Goal: Obtain resource: Download file/media

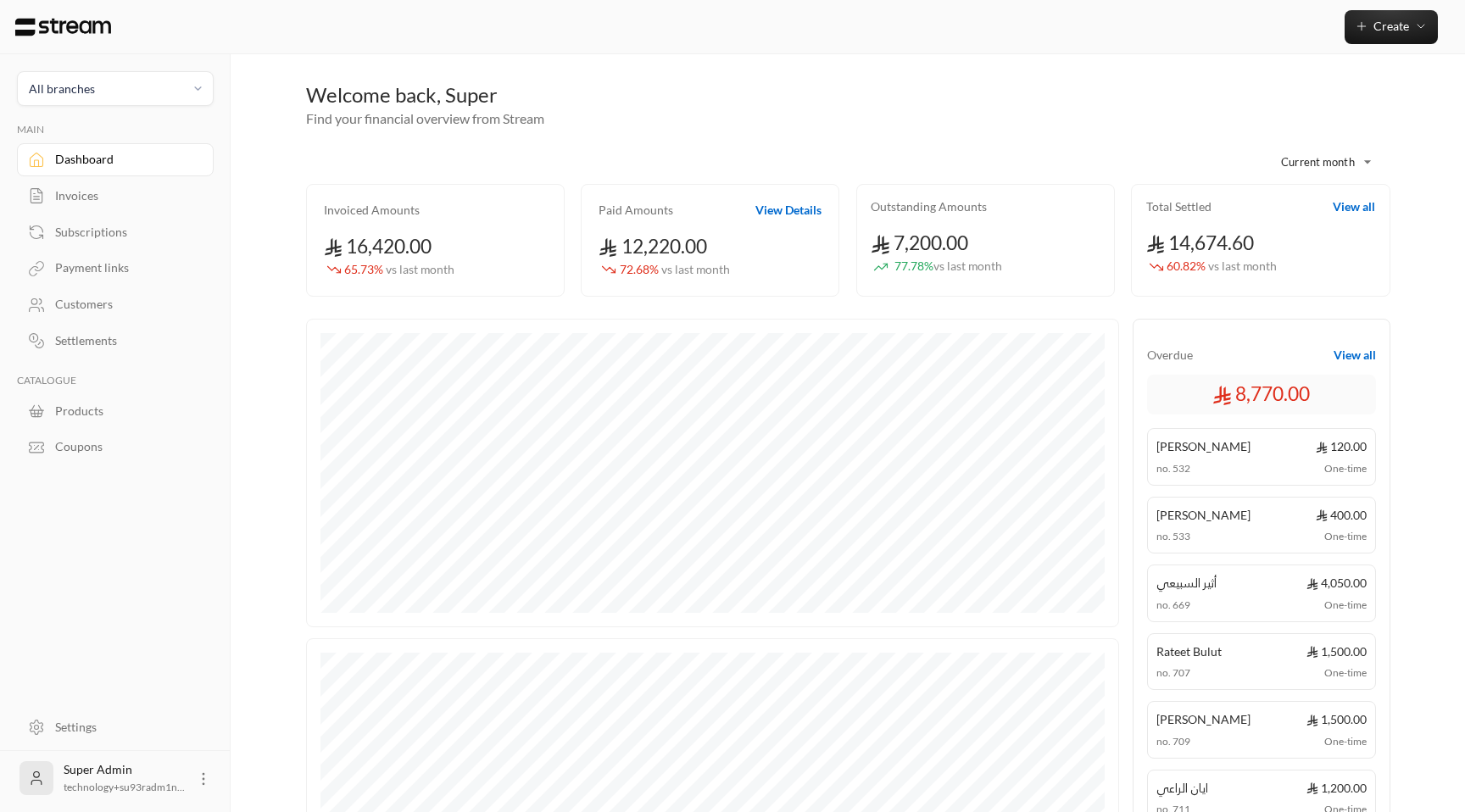
click at [112, 203] on div "Invoices" at bounding box center [124, 196] width 138 height 17
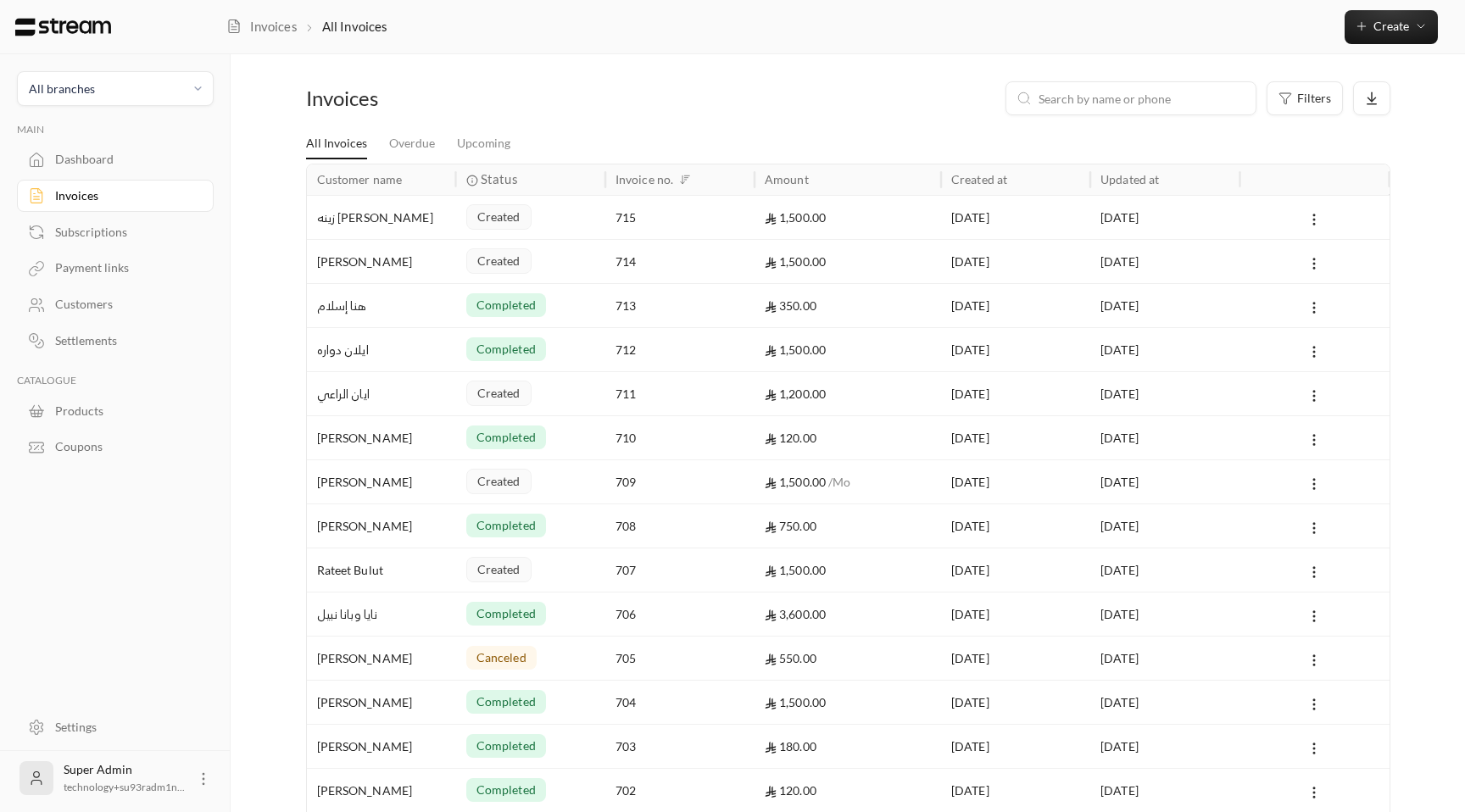
click at [694, 218] on div "715" at bounding box center [680, 217] width 129 height 43
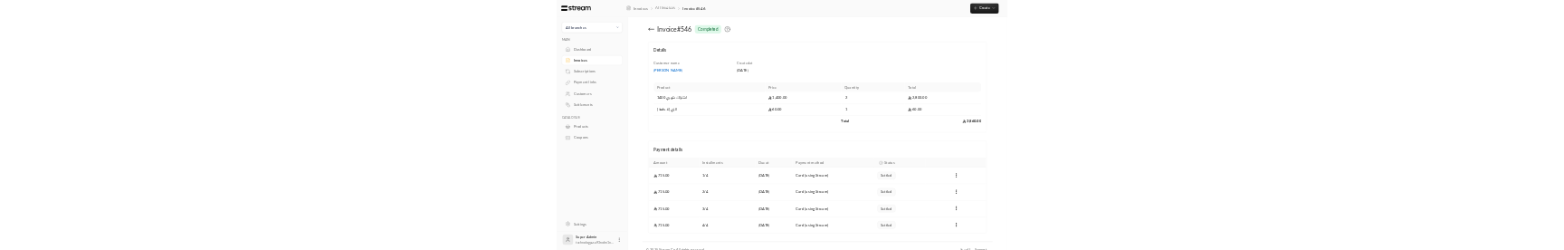
scroll to position [26, 0]
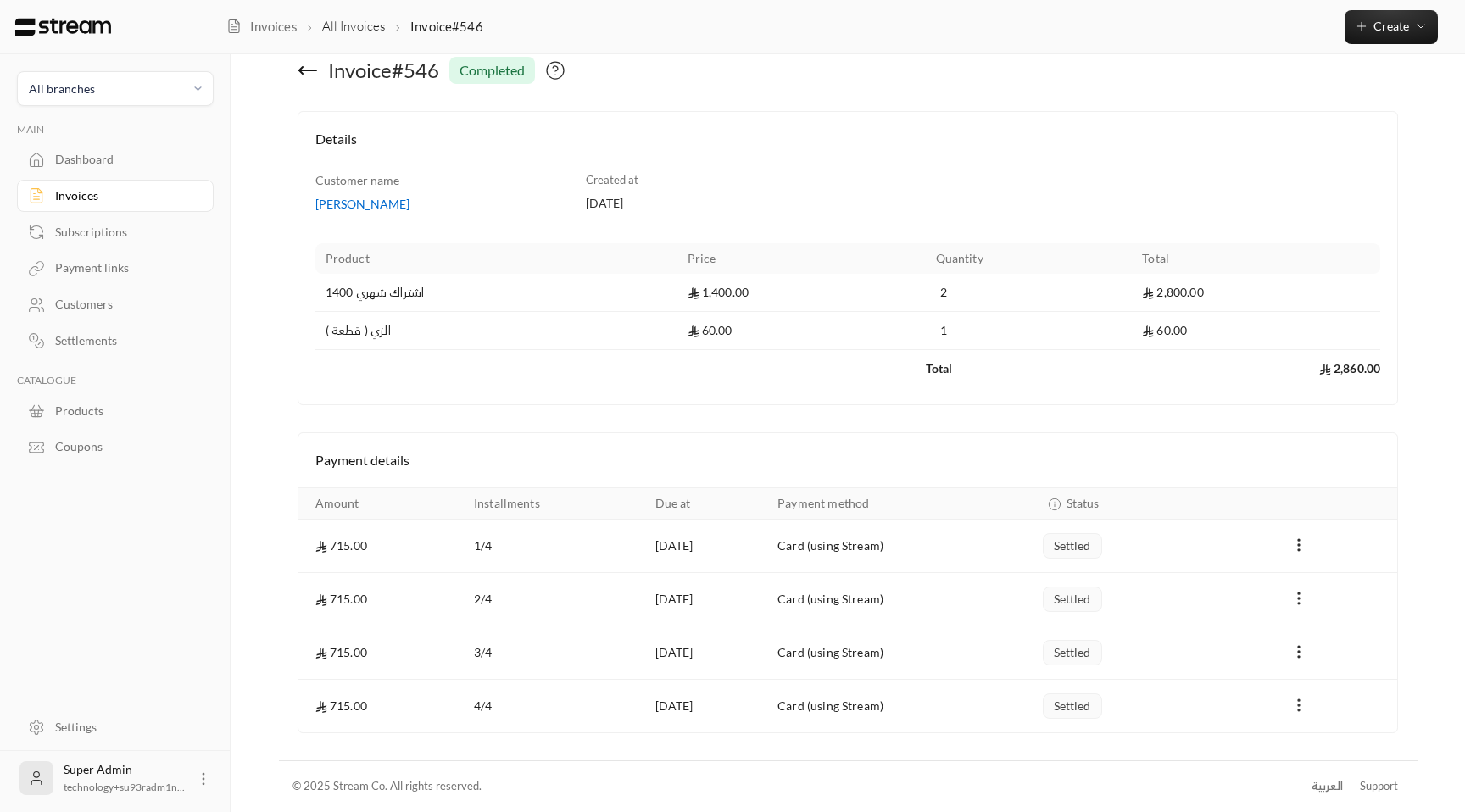
click at [1292, 712] on icon "Payments" at bounding box center [1299, 705] width 17 height 17
click at [1273, 721] on div at bounding box center [732, 406] width 1465 height 812
click at [1298, 705] on circle "Payments" at bounding box center [1299, 705] width 2 height 2
click at [1336, 763] on li "Download invoice" at bounding box center [1349, 749] width 104 height 31
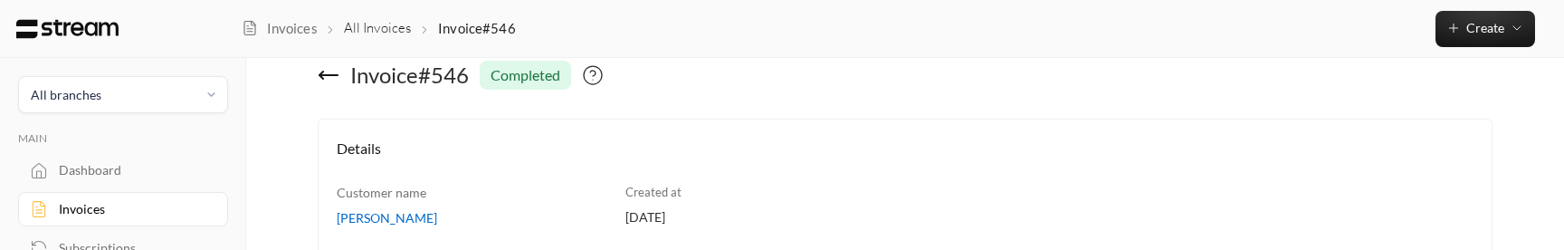
scroll to position [644, 0]
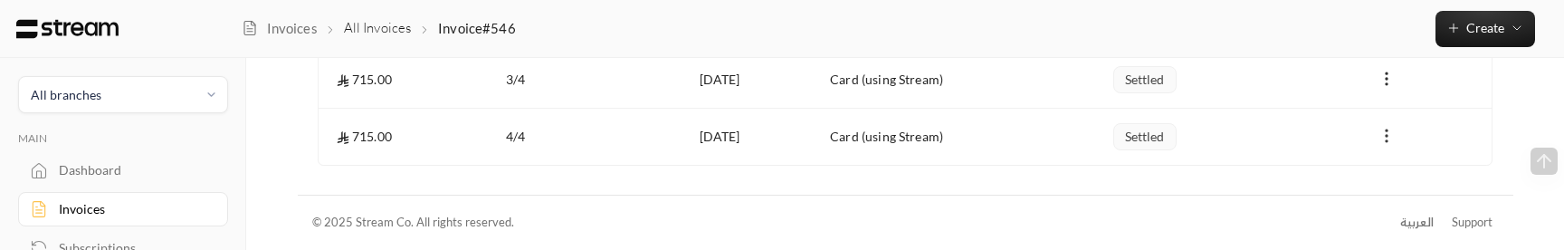
click at [1386, 133] on icon "Payments" at bounding box center [1387, 136] width 18 height 18
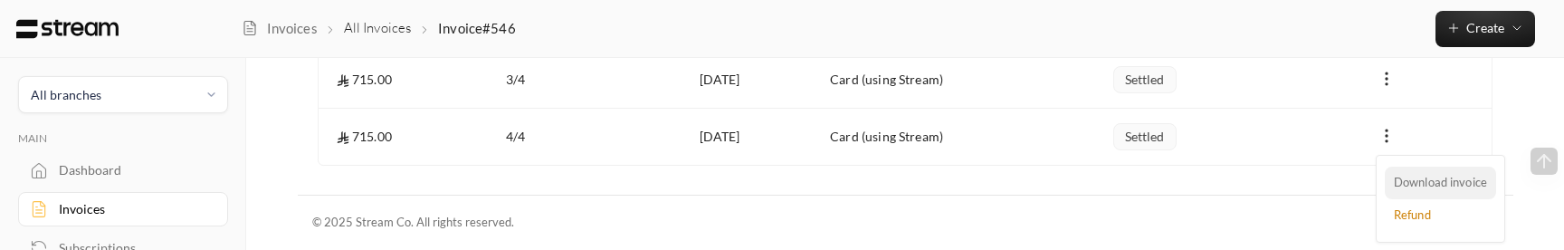
click at [1404, 178] on li "Download invoice" at bounding box center [1440, 183] width 111 height 33
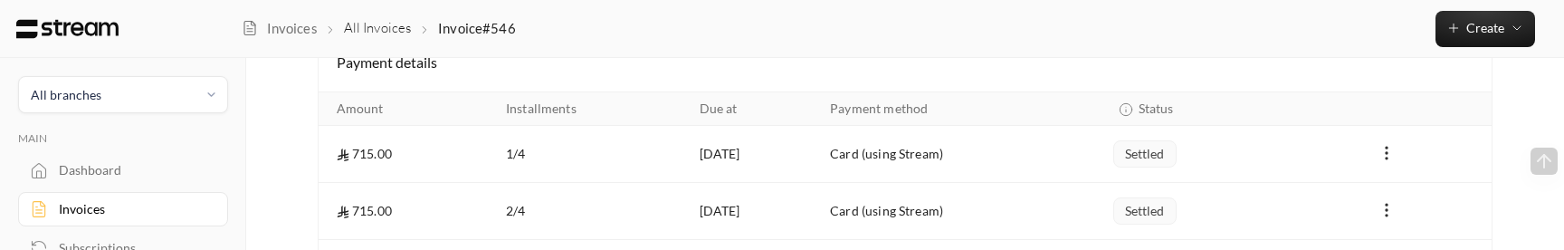
scroll to position [26, 0]
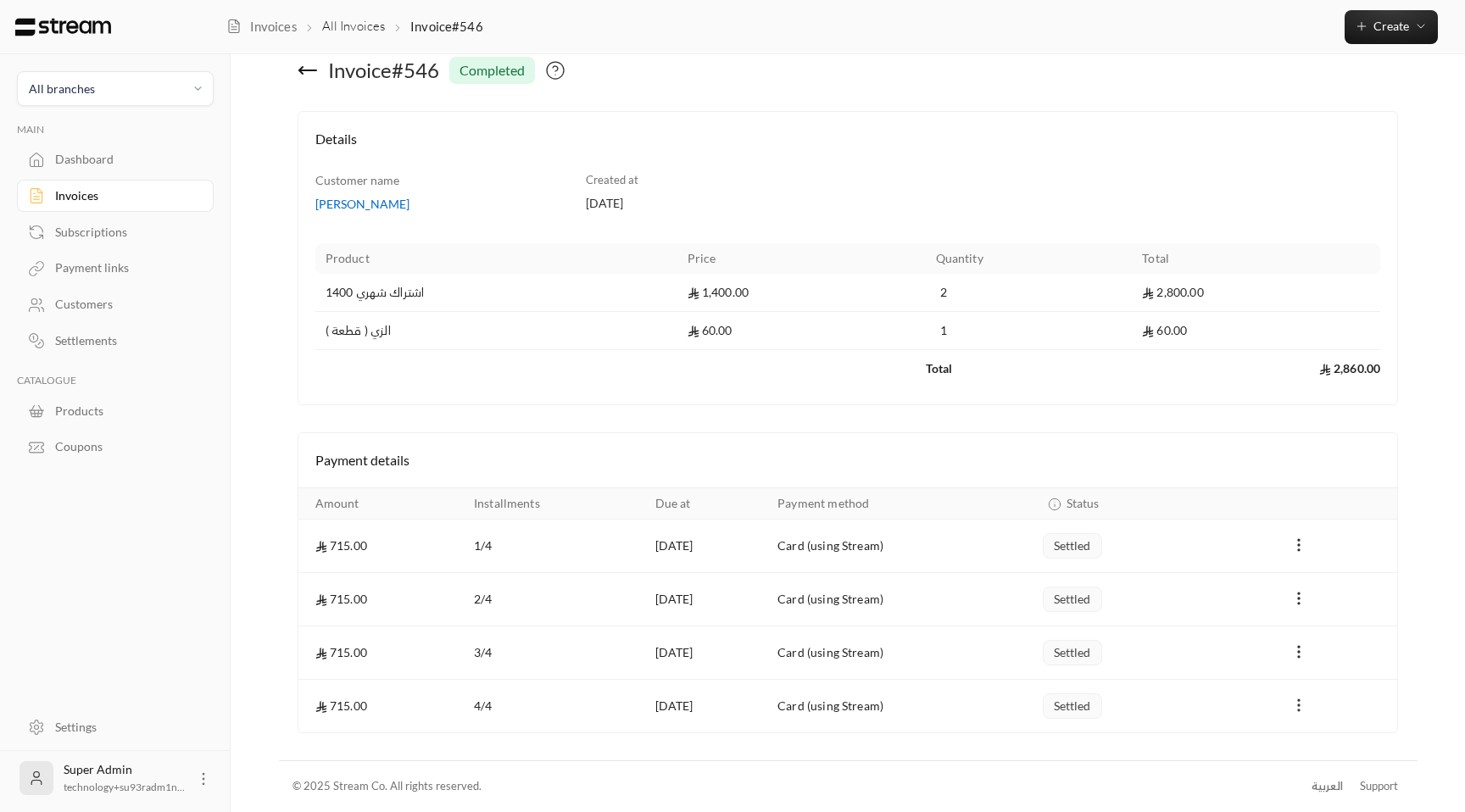
click at [1295, 703] on icon "Payments" at bounding box center [1299, 705] width 17 height 17
click at [1336, 755] on li "Download invoice" at bounding box center [1349, 749] width 104 height 31
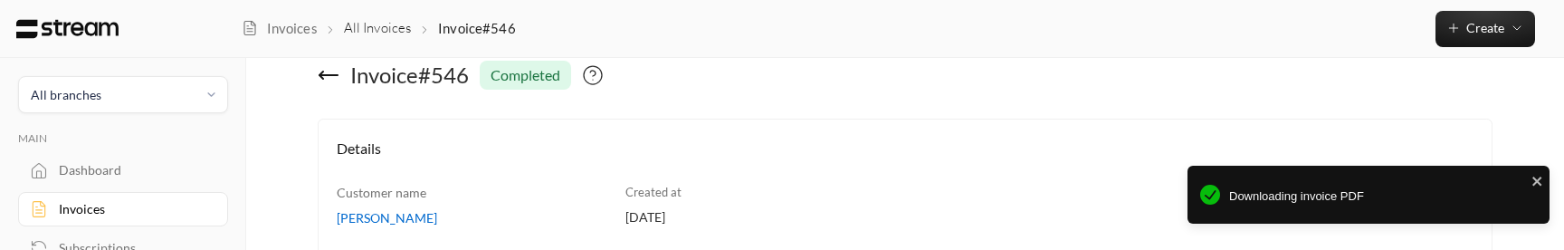
click at [148, 240] on div "Subscriptions" at bounding box center [132, 248] width 147 height 18
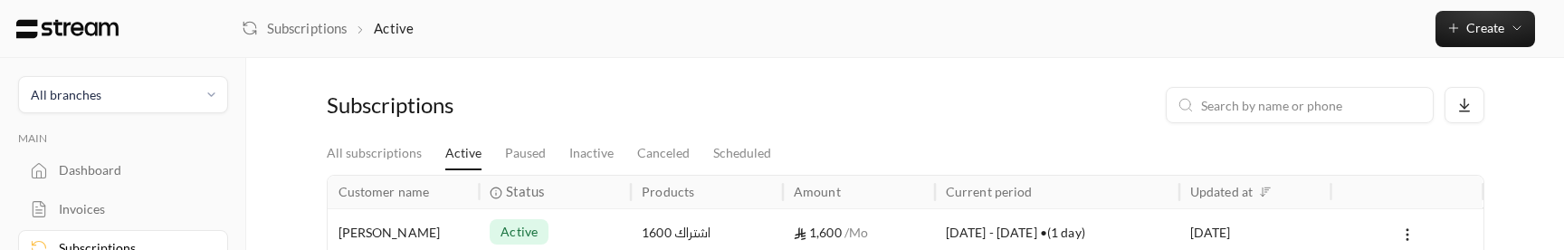
scroll to position [141, 0]
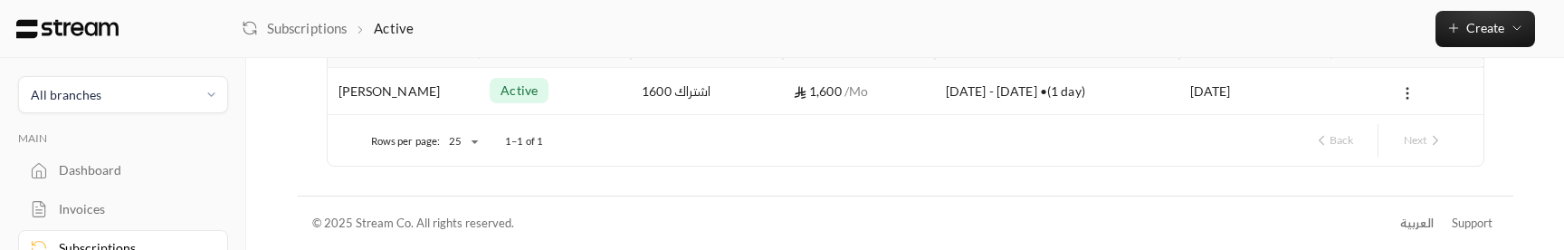
click at [1416, 89] on button at bounding box center [1407, 92] width 20 height 21
click at [1235, 96] on div at bounding box center [782, 125] width 1564 height 250
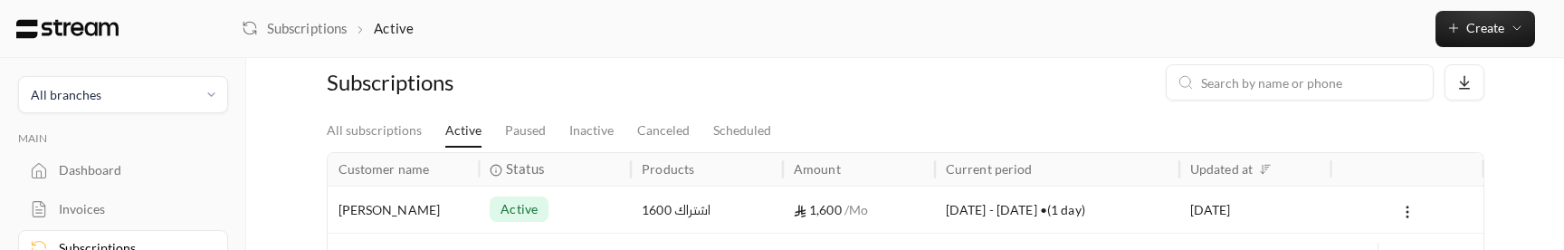
scroll to position [26, 0]
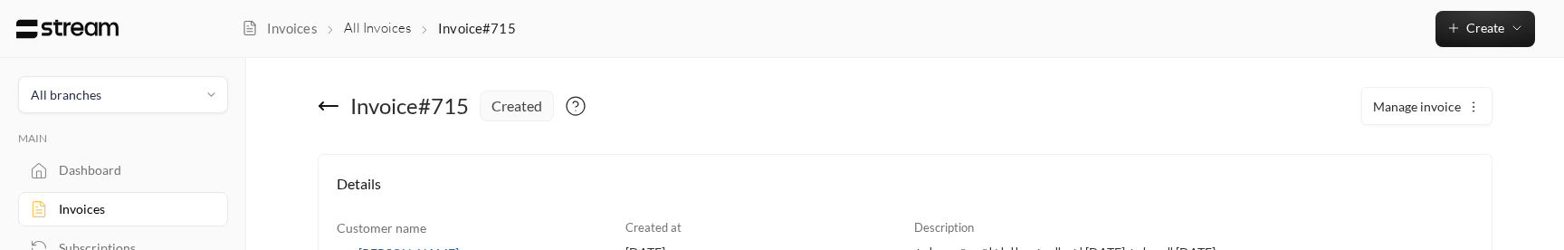
scroll to position [441, 0]
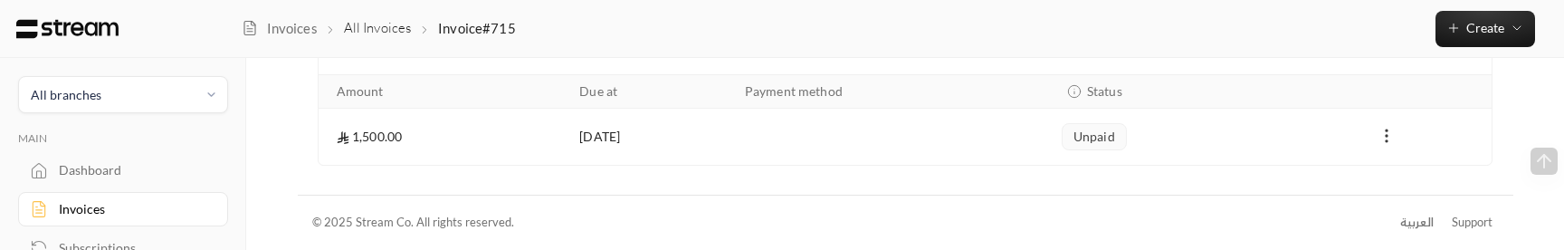
click at [1379, 129] on icon "Payments" at bounding box center [1387, 136] width 18 height 18
click at [1121, 158] on div at bounding box center [782, 125] width 1564 height 250
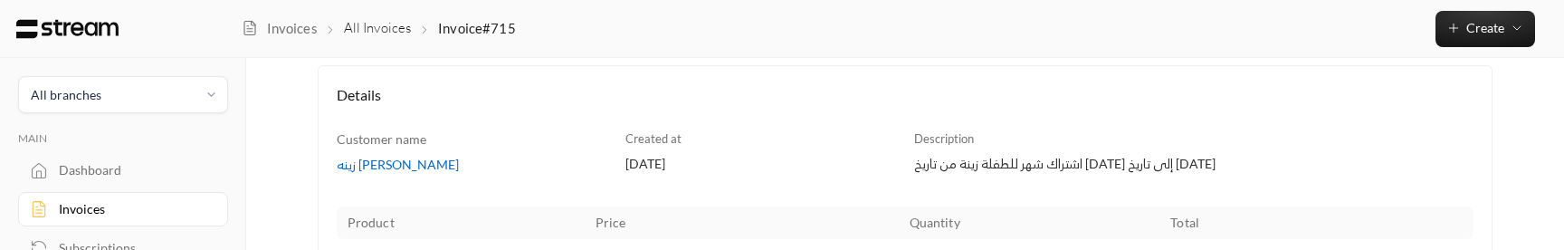
scroll to position [77, 0]
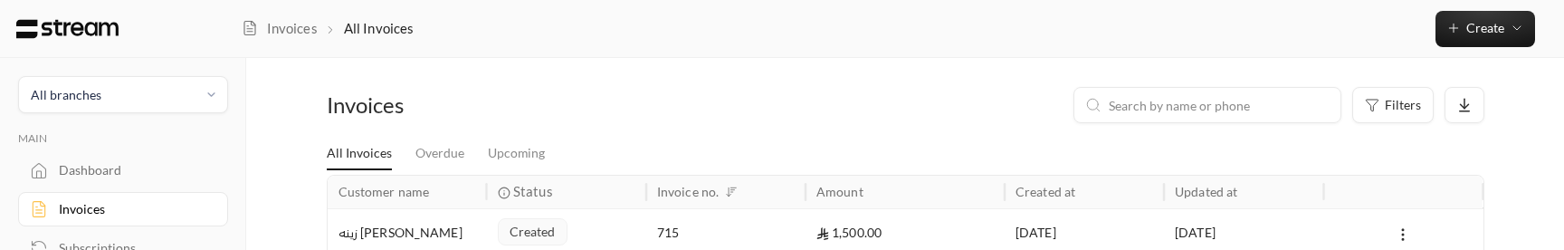
click at [419, 237] on div "زينه [PERSON_NAME]" at bounding box center [408, 232] width 138 height 46
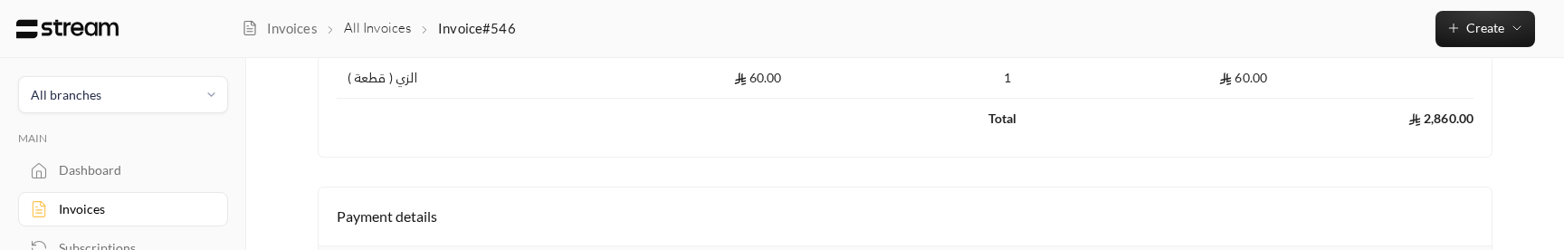
scroll to position [644, 0]
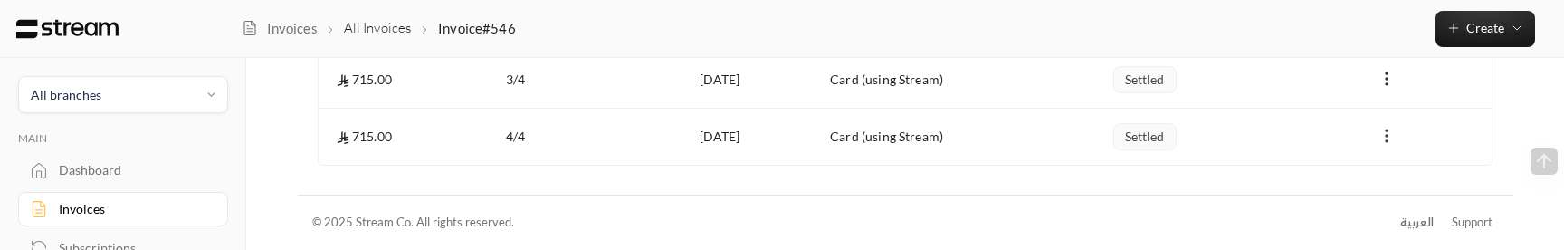
click at [1388, 131] on icon "Payments" at bounding box center [1387, 136] width 18 height 18
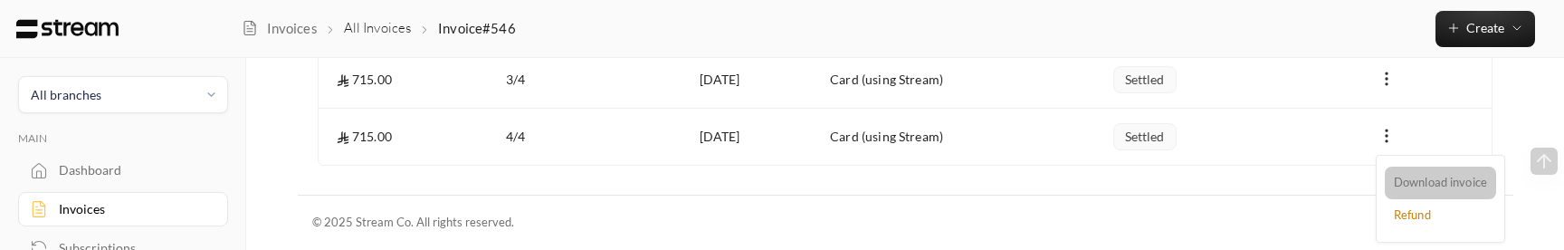
click at [1438, 184] on li "Download invoice" at bounding box center [1440, 183] width 111 height 33
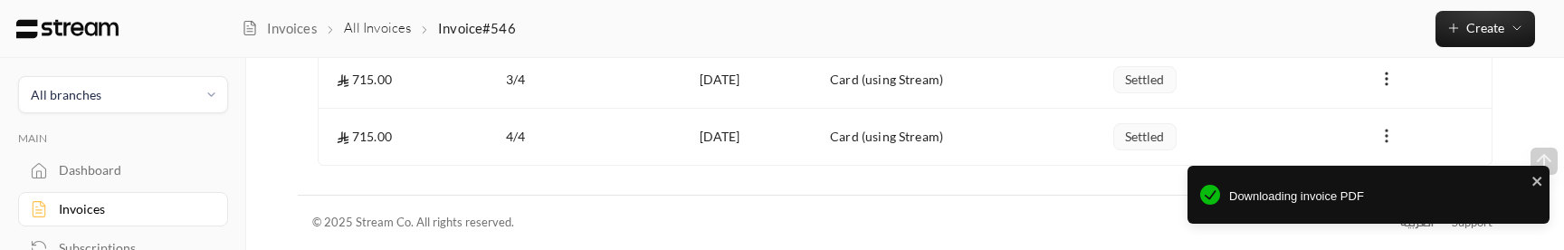
click at [1384, 133] on icon "Payments" at bounding box center [1387, 136] width 18 height 18
click at [1385, 140] on div at bounding box center [782, 125] width 1564 height 250
click at [1386, 136] on circle "Payments" at bounding box center [1387, 136] width 2 height 2
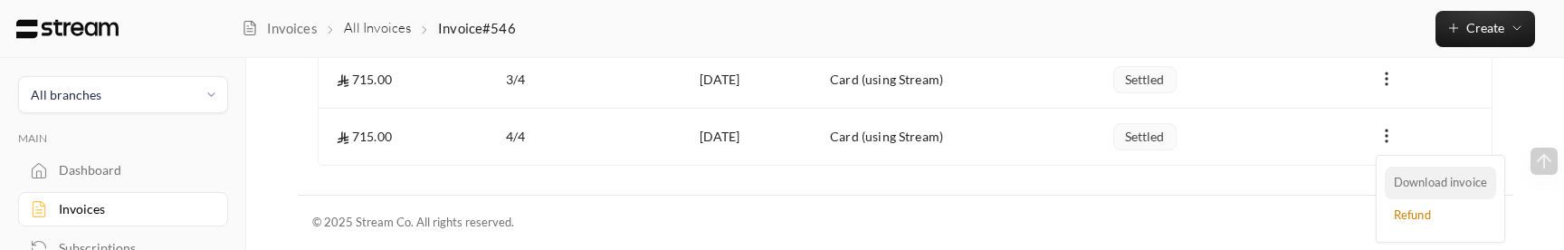
click at [1415, 178] on li "Download invoice" at bounding box center [1440, 183] width 111 height 33
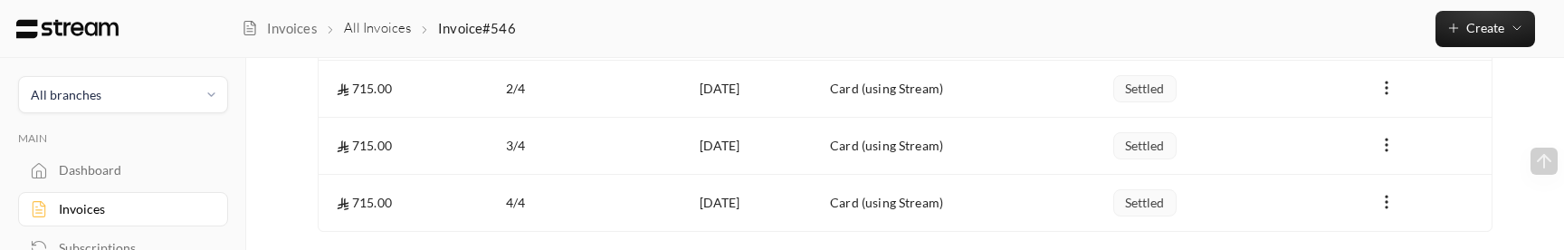
scroll to position [577, 0]
click at [1387, 142] on icon "Payments" at bounding box center [1387, 146] width 18 height 18
click at [1399, 174] on li "Download invoice" at bounding box center [1440, 183] width 111 height 33
click at [1304, 180] on td "Payments" at bounding box center [1386, 204] width 211 height 56
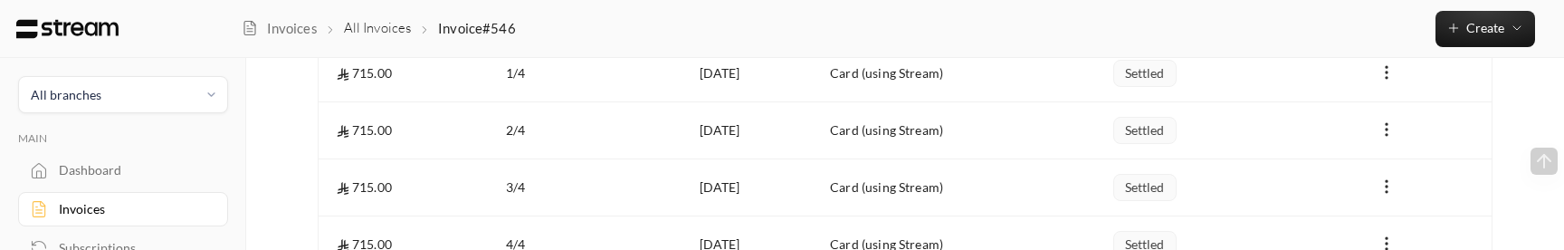
scroll to position [531, 0]
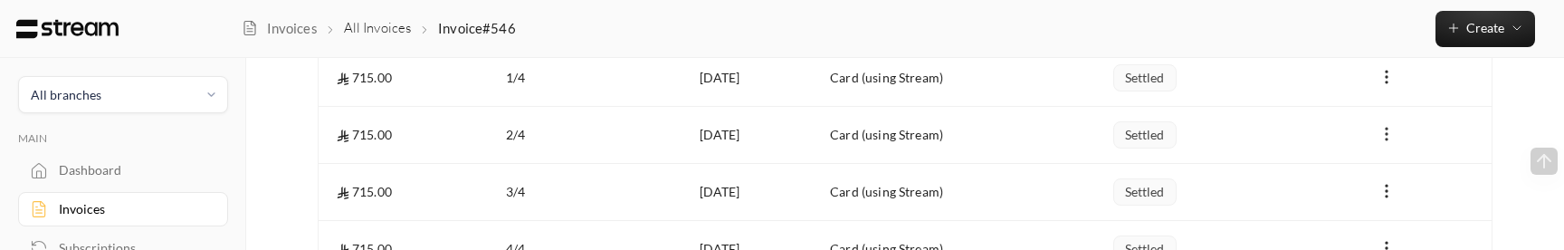
click at [1385, 141] on icon "Payments" at bounding box center [1387, 134] width 18 height 18
click at [1400, 176] on li "Download invoice" at bounding box center [1440, 181] width 111 height 33
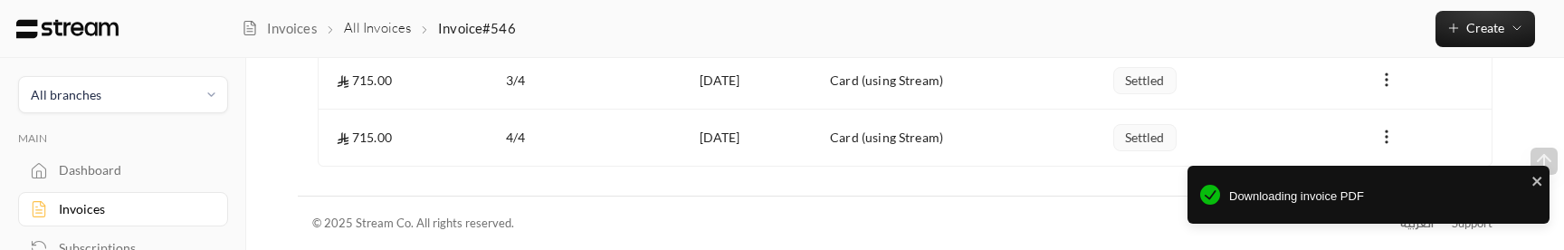
scroll to position [644, 0]
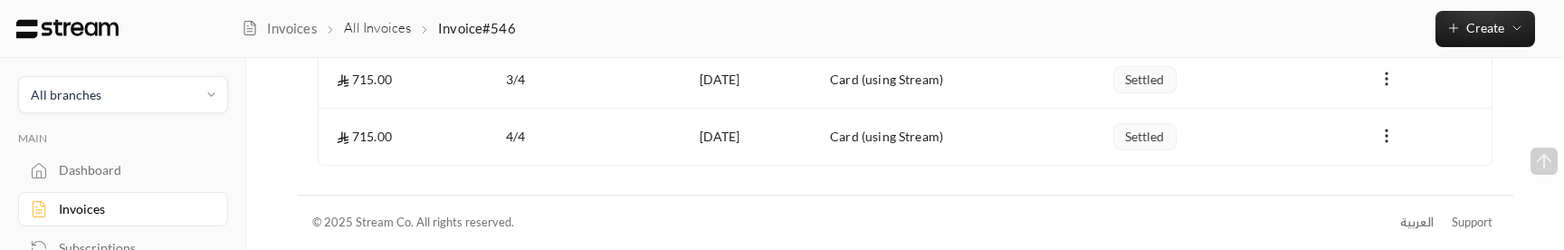
click at [1162, 157] on td "settled" at bounding box center [1191, 137] width 178 height 56
click at [1387, 138] on icon "Payments" at bounding box center [1387, 136] width 18 height 18
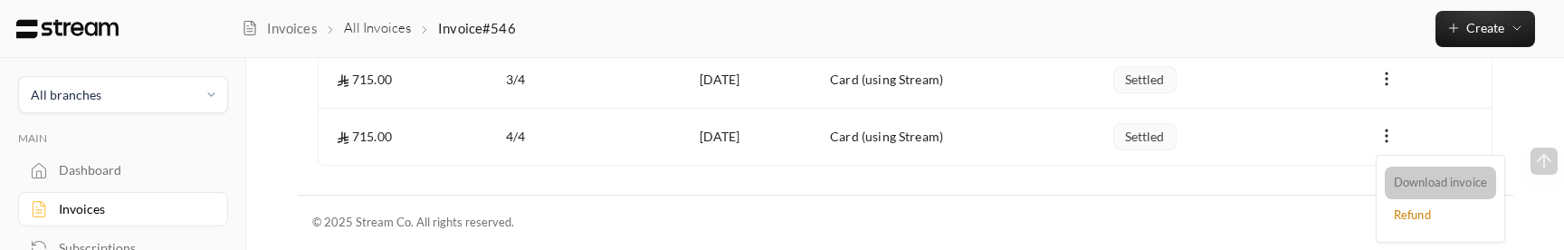
click at [1412, 176] on li "Download invoice" at bounding box center [1440, 183] width 111 height 33
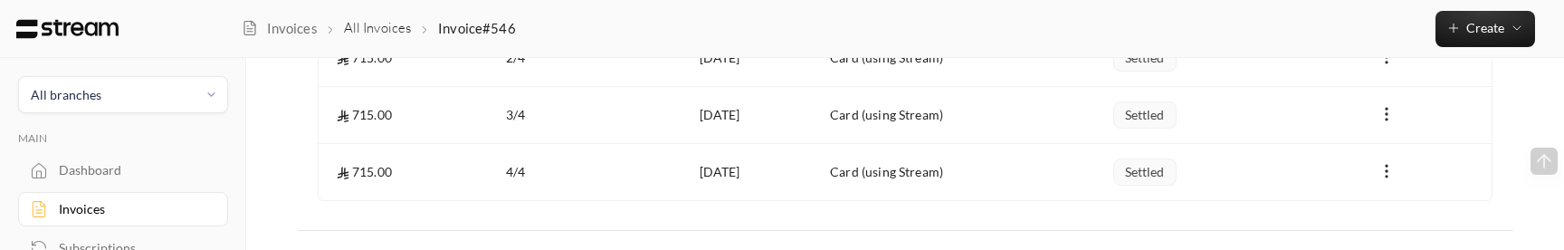
scroll to position [641, 0]
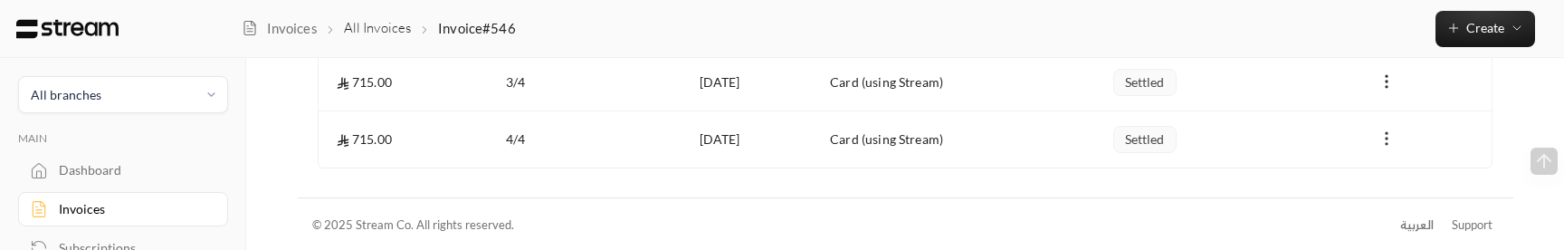
click at [1390, 140] on icon "Payments" at bounding box center [1387, 138] width 18 height 18
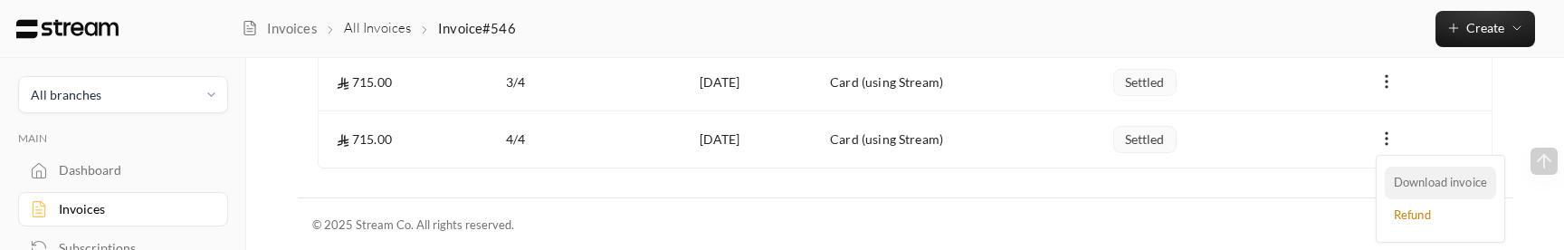
click at [1400, 176] on li "Download invoice" at bounding box center [1440, 183] width 111 height 33
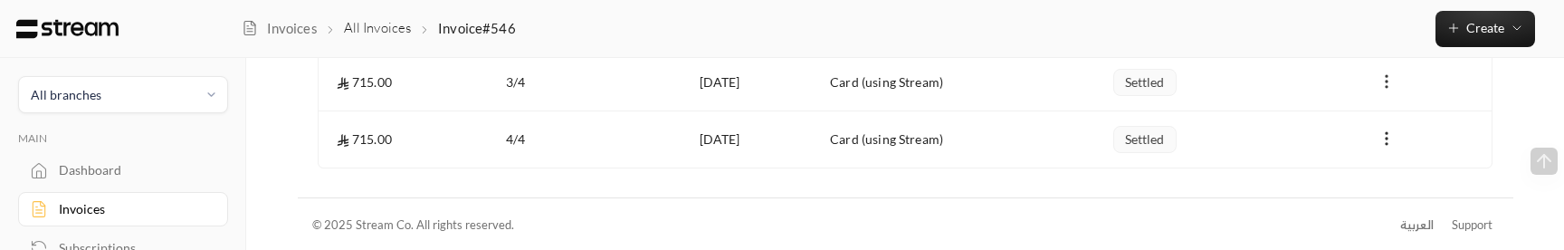
click at [1378, 72] on icon "Payments" at bounding box center [1387, 81] width 18 height 18
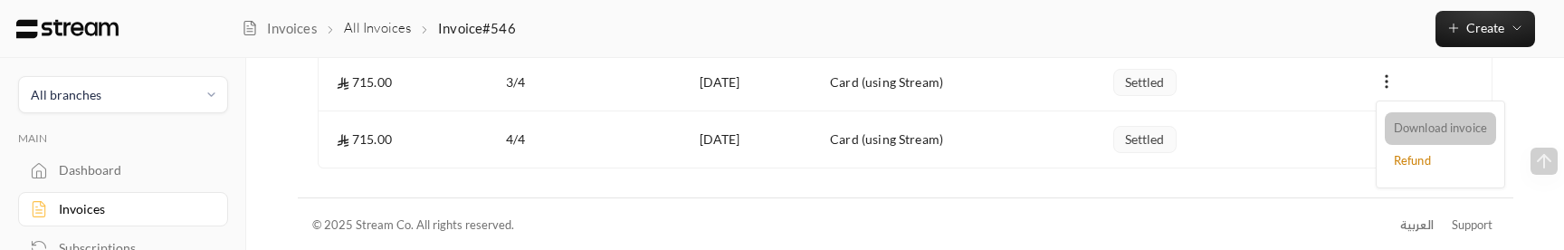
click at [1423, 136] on li "Download invoice" at bounding box center [1440, 128] width 111 height 33
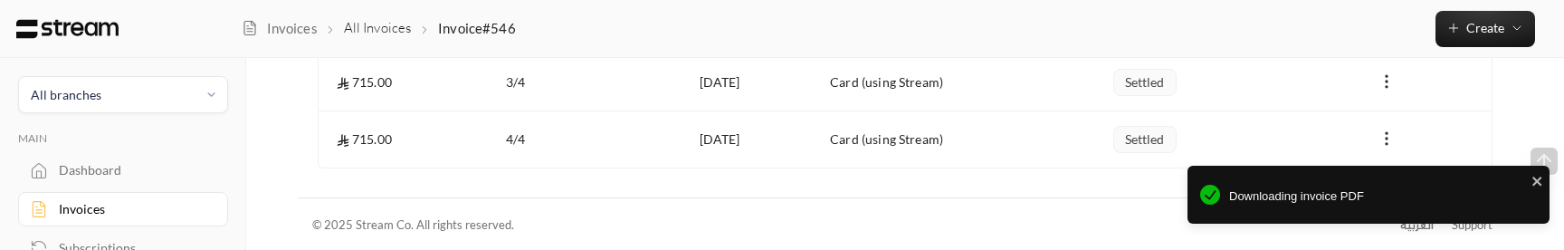
scroll to position [644, 0]
click at [1388, 137] on icon "Payments" at bounding box center [1387, 136] width 18 height 18
click at [1533, 178] on icon "close" at bounding box center [1536, 180] width 9 height 9
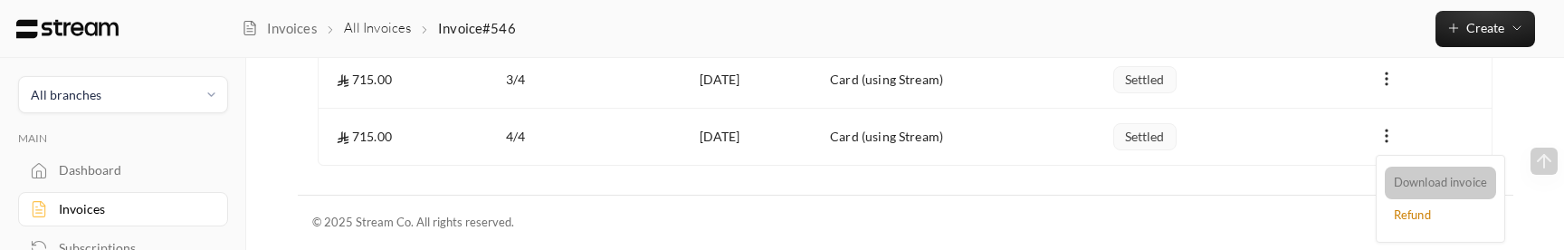
click at [1406, 167] on li "Download invoice" at bounding box center [1440, 183] width 111 height 33
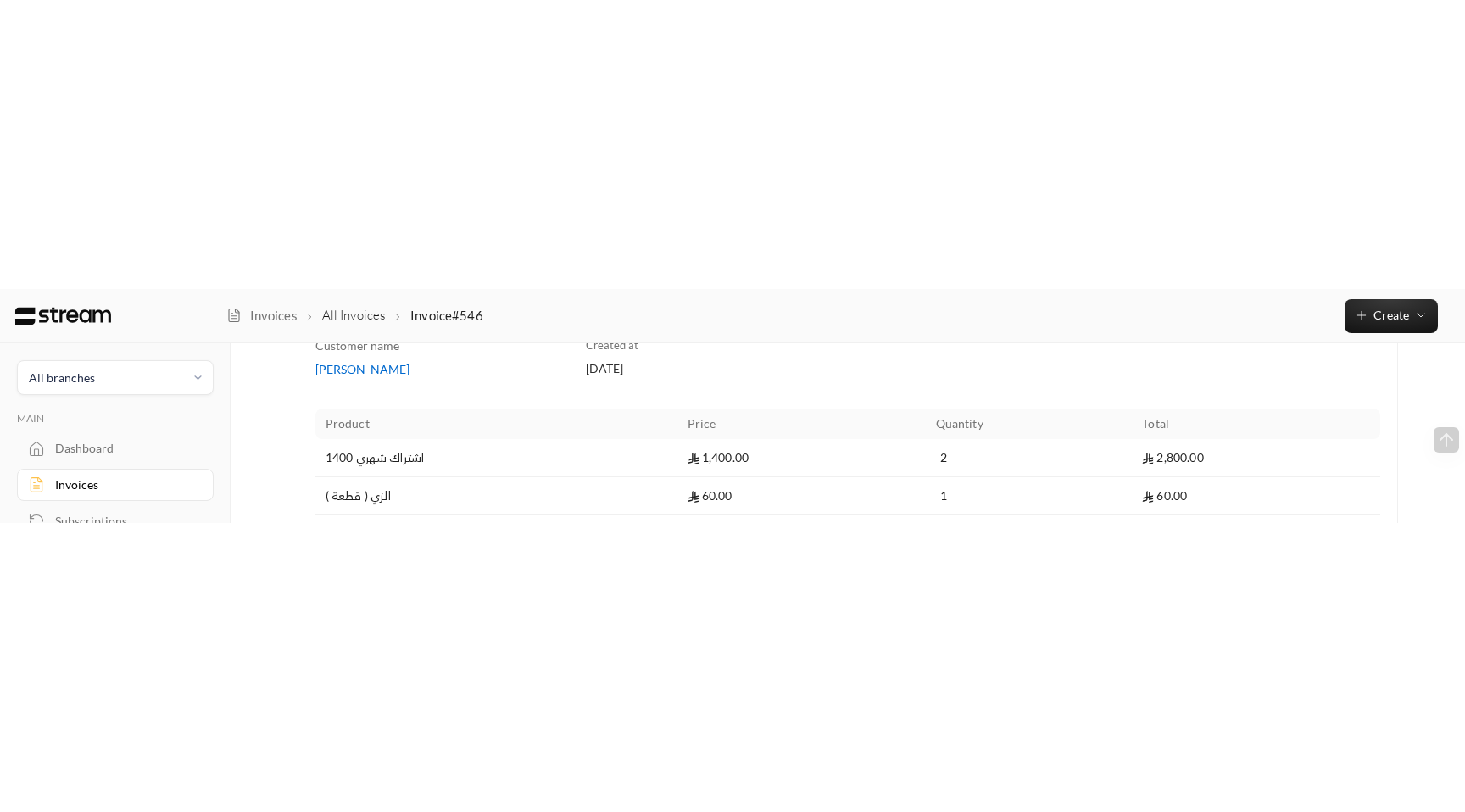
scroll to position [0, 0]
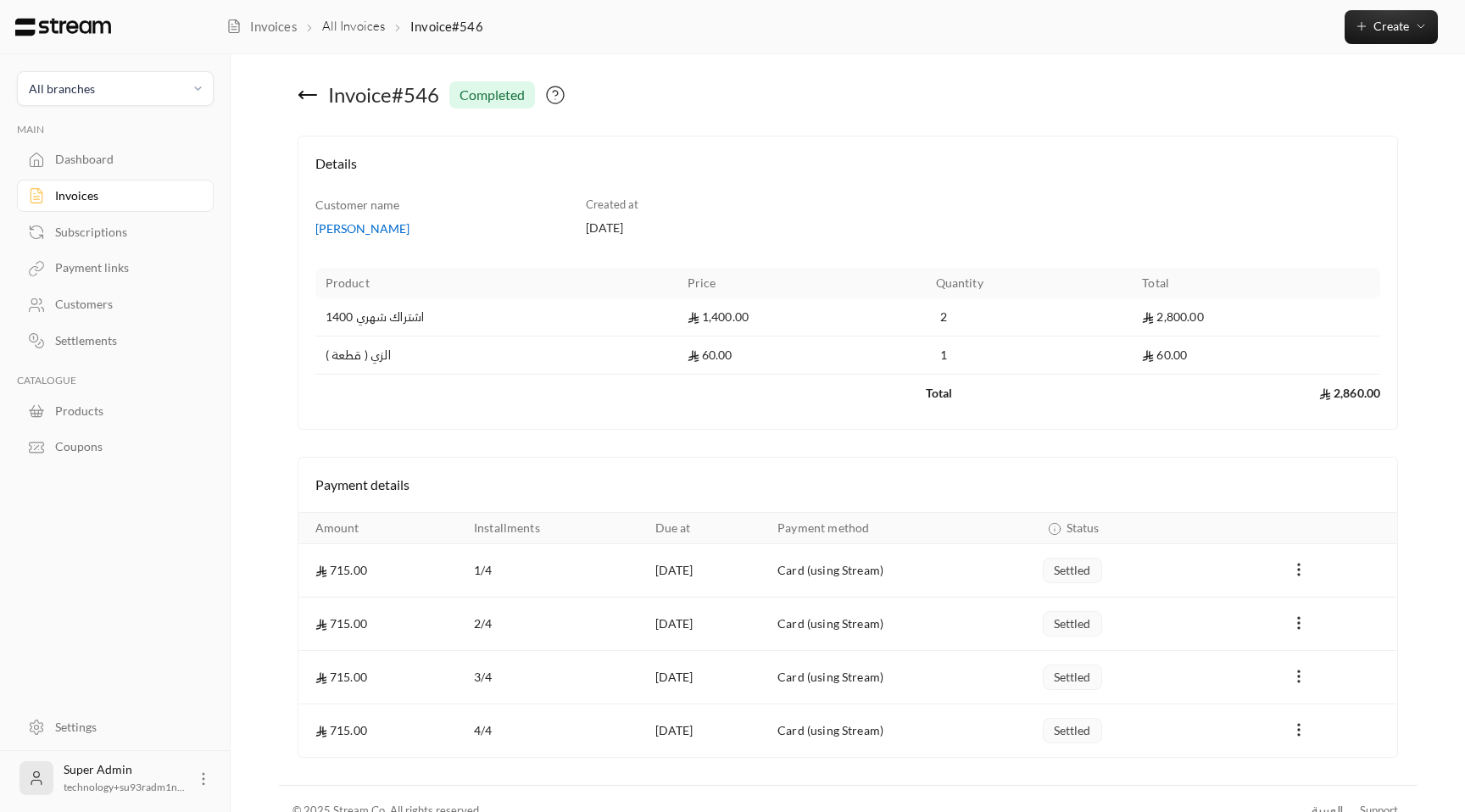
click at [296, 90] on div "Invoice # 546 completed" at bounding box center [662, 95] width 746 height 27
click at [298, 92] on icon at bounding box center [308, 96] width 21 height 21
